Goal: Register for event/course

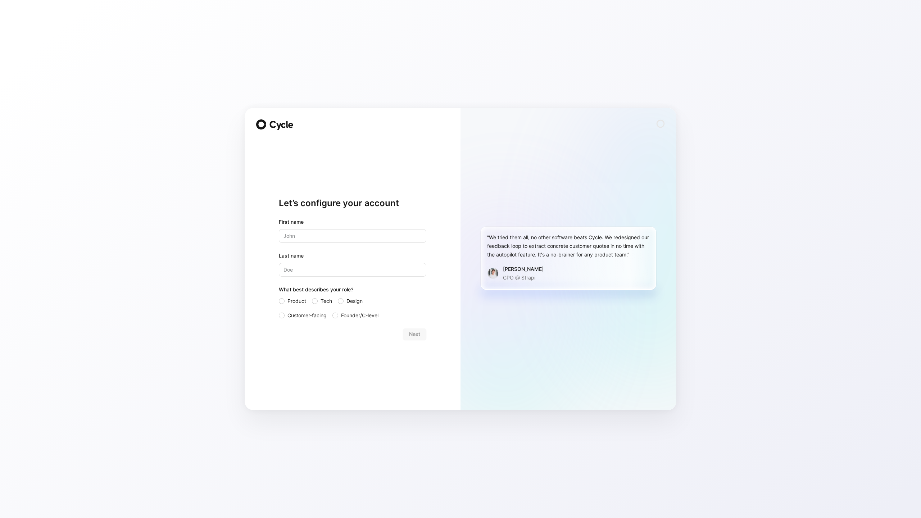
type input "[PERSON_NAME]"
type input "Losciale"
drag, startPoint x: 341, startPoint y: 300, endPoint x: 375, endPoint y: 301, distance: 34.5
click at [341, 300] on div at bounding box center [341, 301] width 6 height 6
click at [338, 297] on input "Design" at bounding box center [338, 297] width 0 height 0
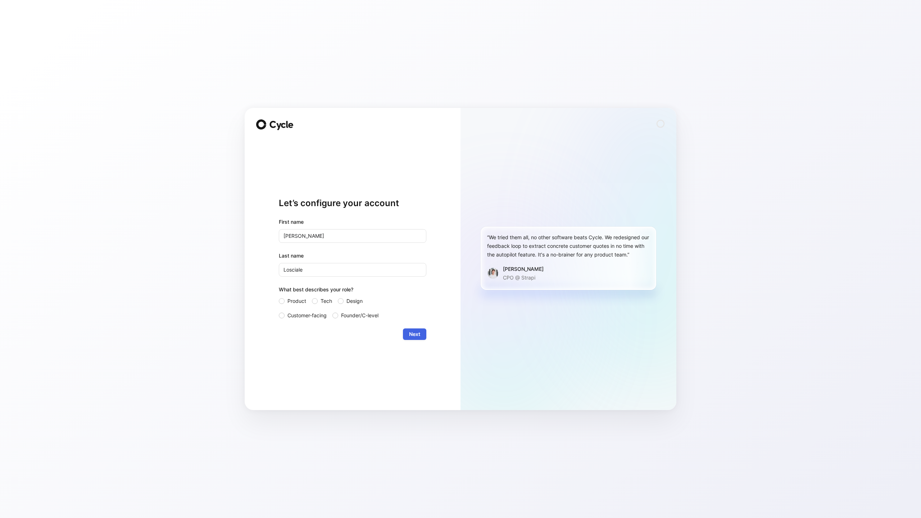
click at [419, 334] on span "Next" at bounding box center [414, 334] width 11 height 9
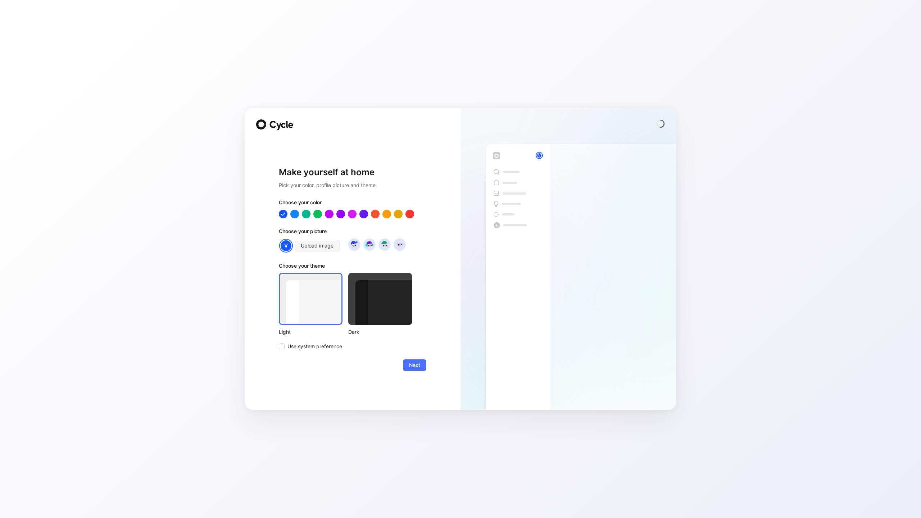
click at [377, 218] on div at bounding box center [352, 214] width 147 height 9
click at [377, 214] on div at bounding box center [374, 213] width 9 height 9
click at [371, 242] on img at bounding box center [369, 244] width 10 height 10
click at [409, 367] on span "Next" at bounding box center [414, 365] width 11 height 9
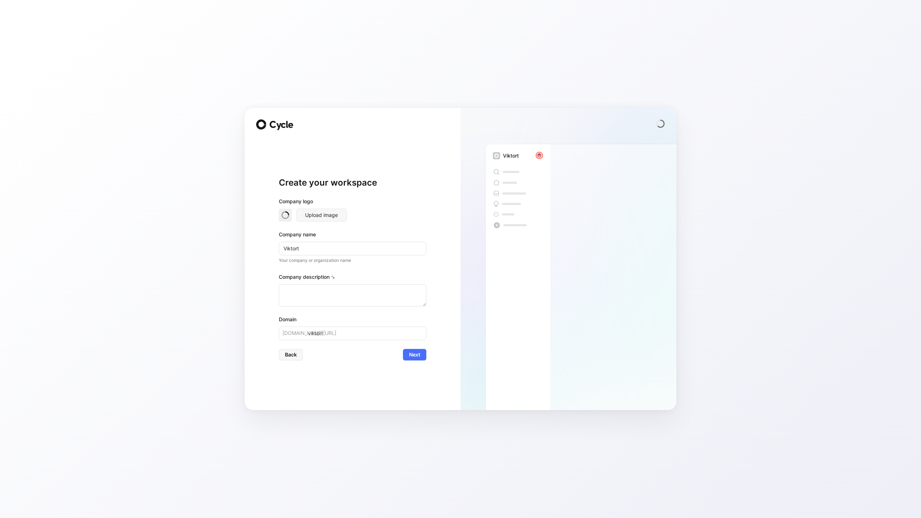
click at [474, 332] on div "Viktort" at bounding box center [568, 269] width 216 height 282
click at [371, 255] on input "Viktort" at bounding box center [352, 249] width 147 height 14
click at [384, 303] on textarea at bounding box center [352, 295] width 147 height 22
click at [416, 355] on span "Next" at bounding box center [414, 354] width 11 height 9
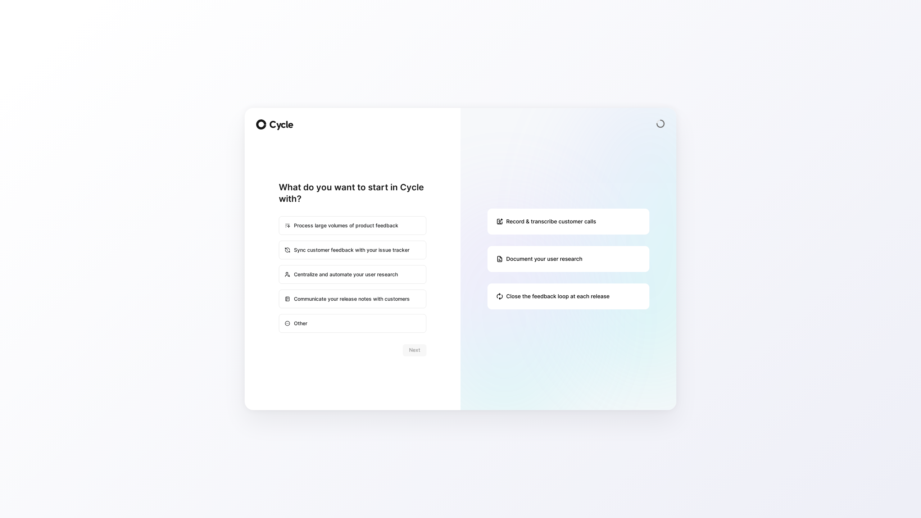
click at [351, 254] on div "Sync customer feedback with your issue tracker" at bounding box center [352, 249] width 146 height 17
click at [279, 241] on input "Sync customer feedback with your issue tracker" at bounding box center [279, 241] width 0 height 0
radio input "true"
click at [418, 351] on span "Next" at bounding box center [414, 350] width 11 height 9
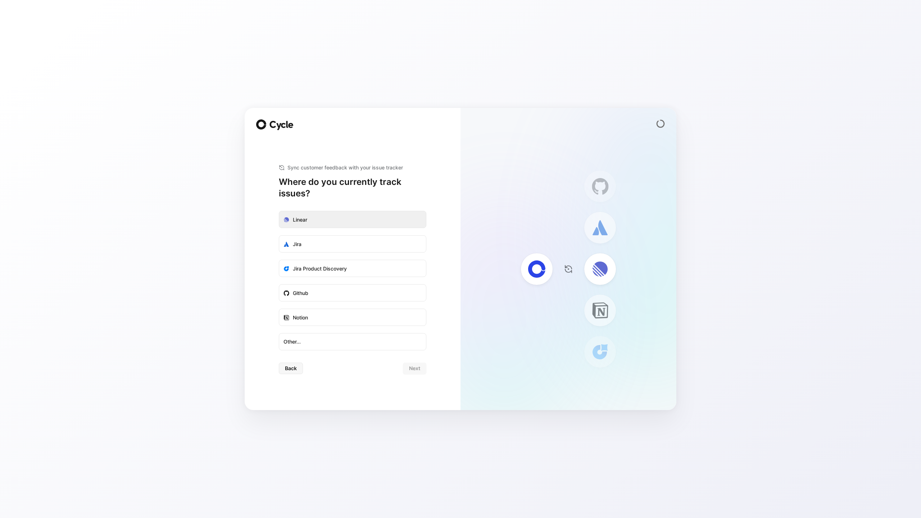
click at [328, 217] on label "Linear" at bounding box center [352, 219] width 147 height 17
click at [279, 211] on input "Linear" at bounding box center [279, 211] width 0 height 0
click at [417, 369] on span "Next" at bounding box center [414, 368] width 11 height 9
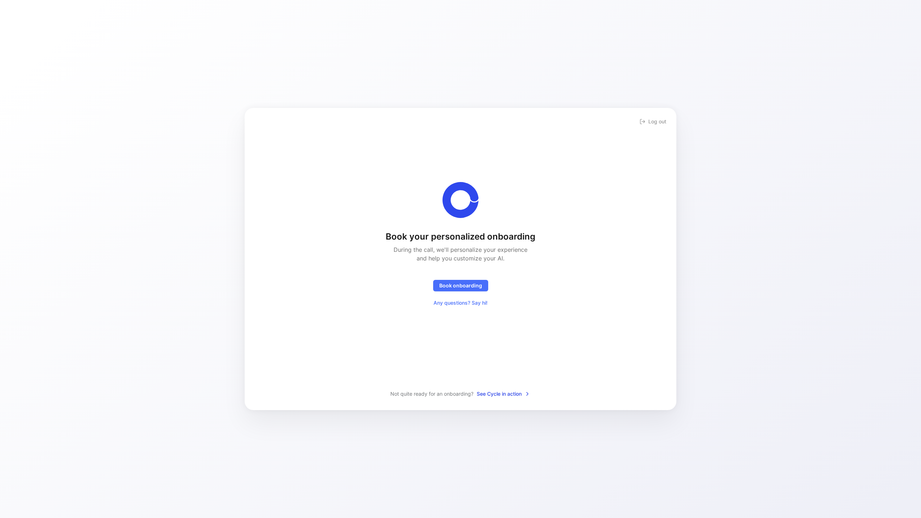
click at [512, 229] on div "Book your personalized onboarding During the call, we'll personalize your exper…" at bounding box center [460, 245] width 408 height 127
click at [505, 288] on div "Book your personalized onboarding During the call, we'll personalize your exper…" at bounding box center [460, 270] width 150 height 78
click at [462, 288] on span "Book onboarding" at bounding box center [460, 285] width 43 height 9
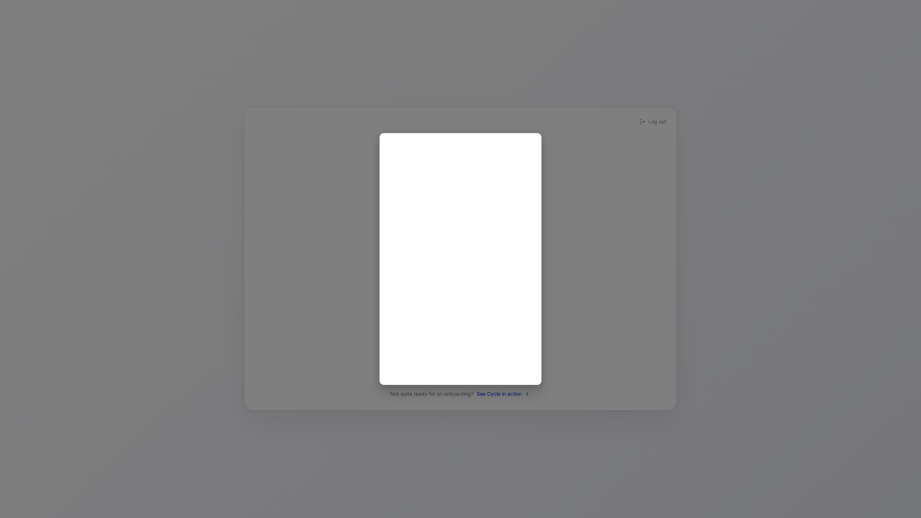
click at [563, 196] on div at bounding box center [460, 259] width 921 height 518
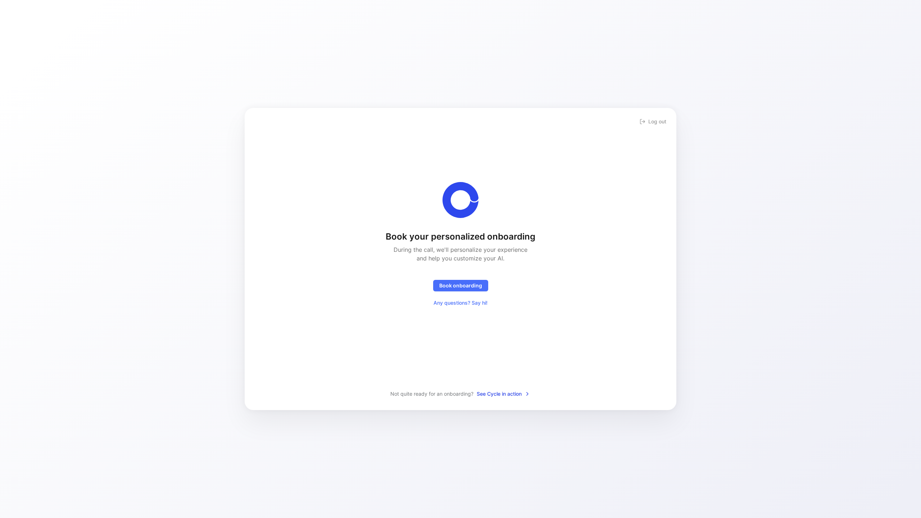
click at [505, 316] on div "Book your personalized onboarding During the call, we'll personalize your exper…" at bounding box center [460, 254] width 408 height 270
click at [502, 390] on span "See Cycle in action" at bounding box center [503, 393] width 54 height 9
